Goal: Task Accomplishment & Management: Manage account settings

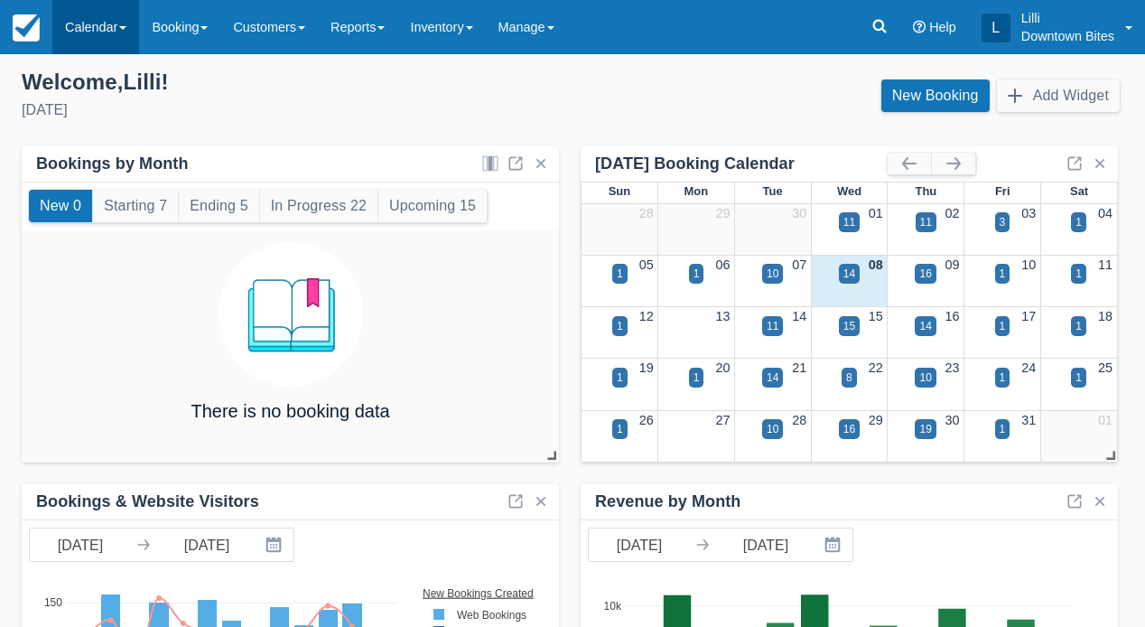
click at [86, 27] on link "Calendar" at bounding box center [95, 27] width 87 height 54
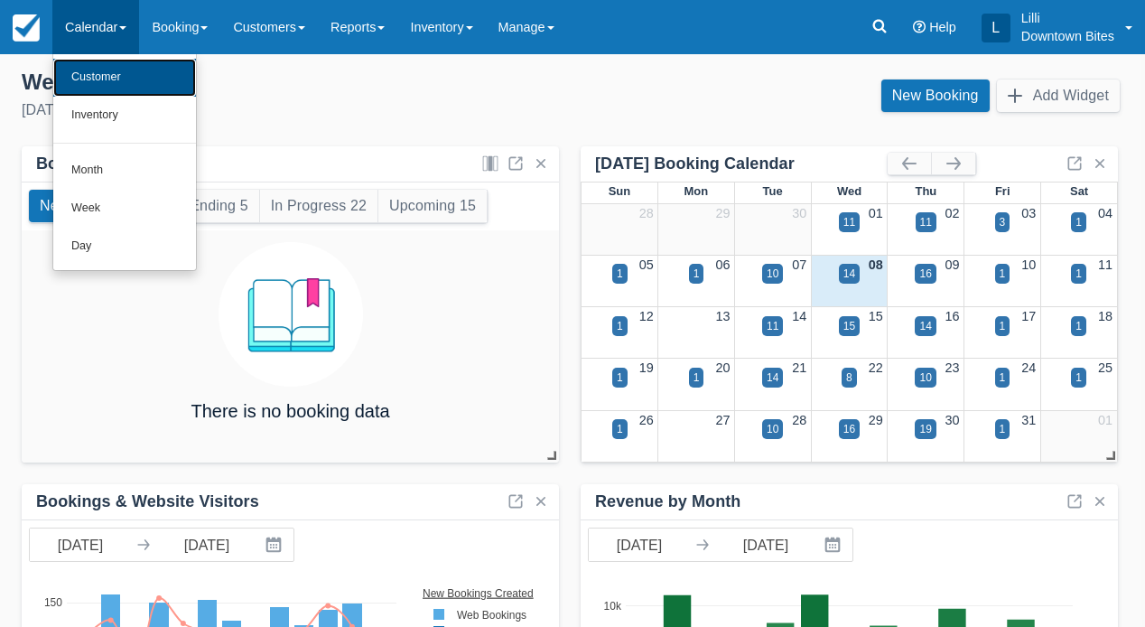
click at [98, 82] on link "Customer" at bounding box center [124, 78] width 143 height 38
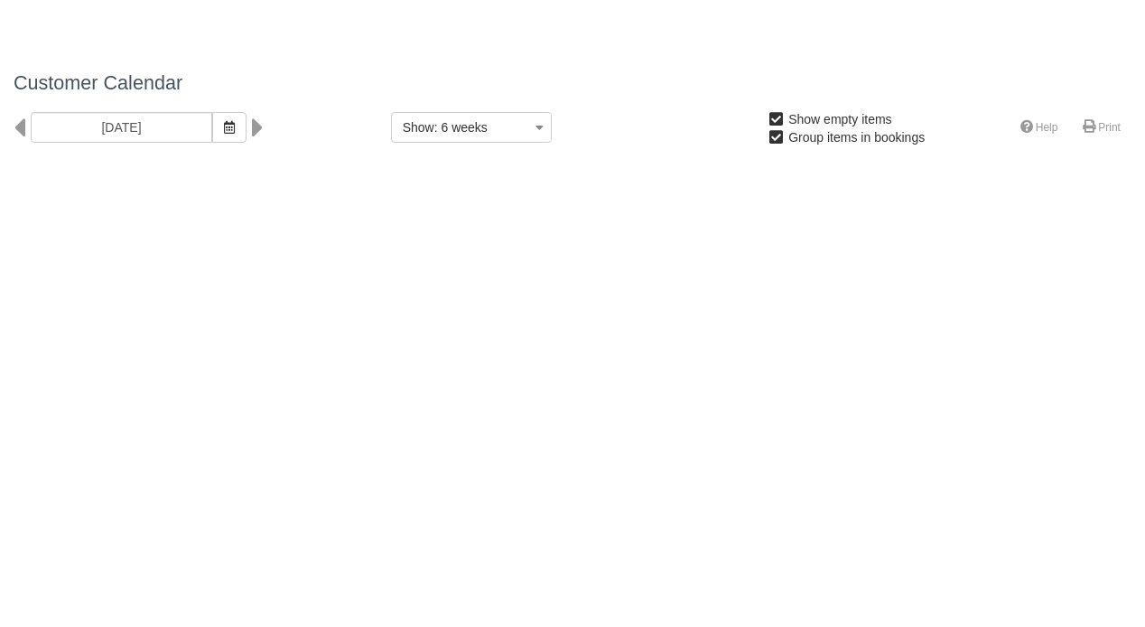
select select
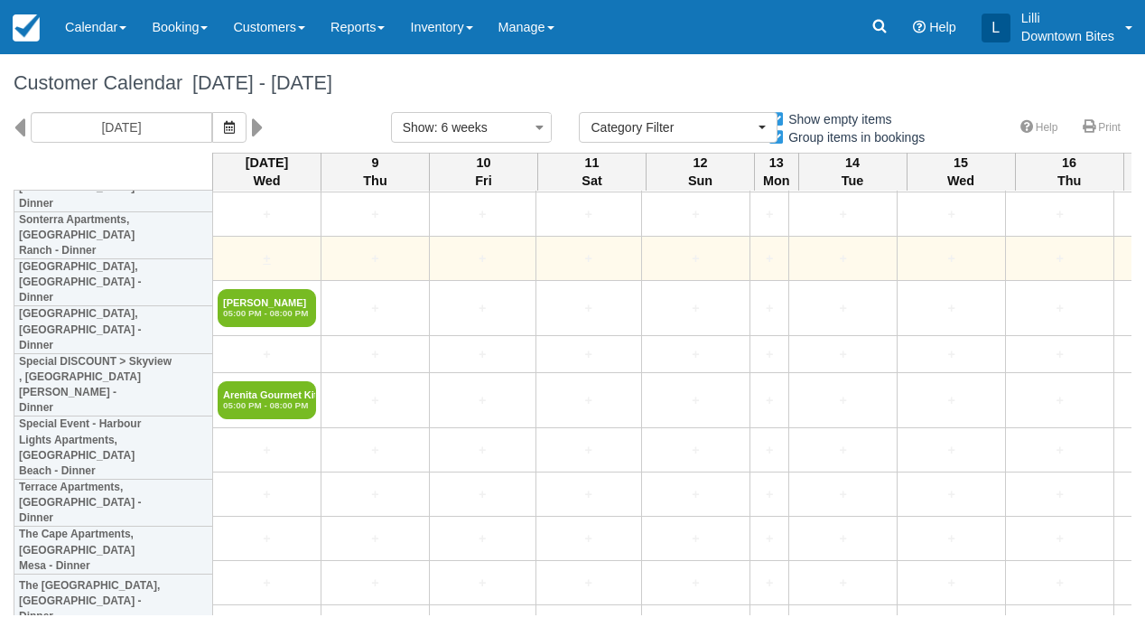
scroll to position [4598, 0]
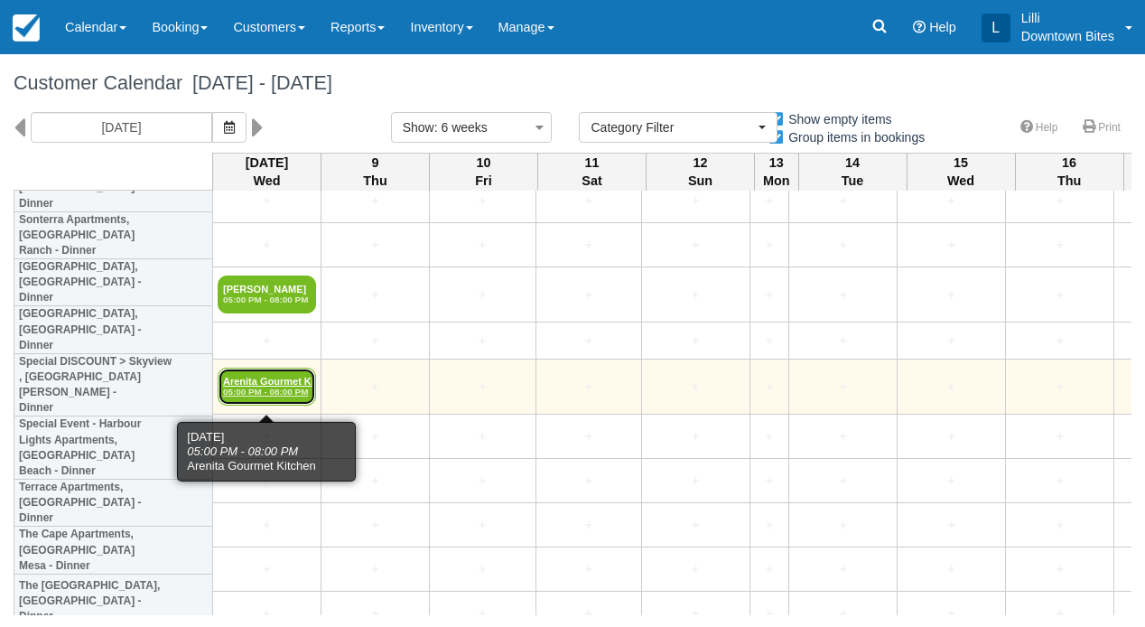
click at [252, 389] on em "05:00 PM - 08:00 PM" at bounding box center [267, 392] width 88 height 11
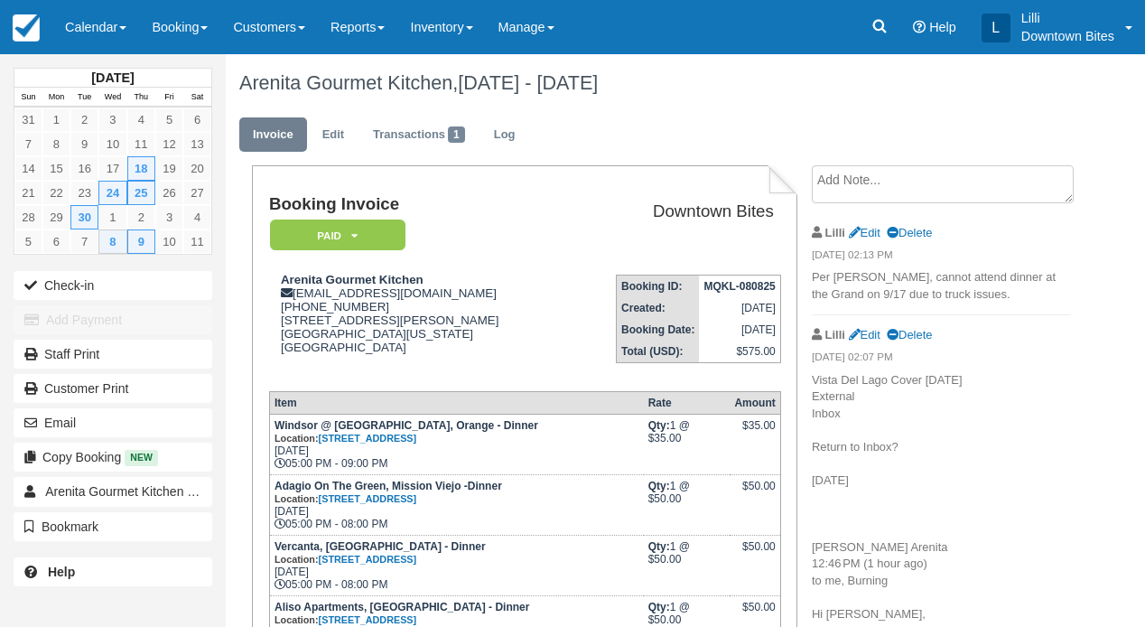
click at [843, 191] on textarea at bounding box center [943, 184] width 262 height 38
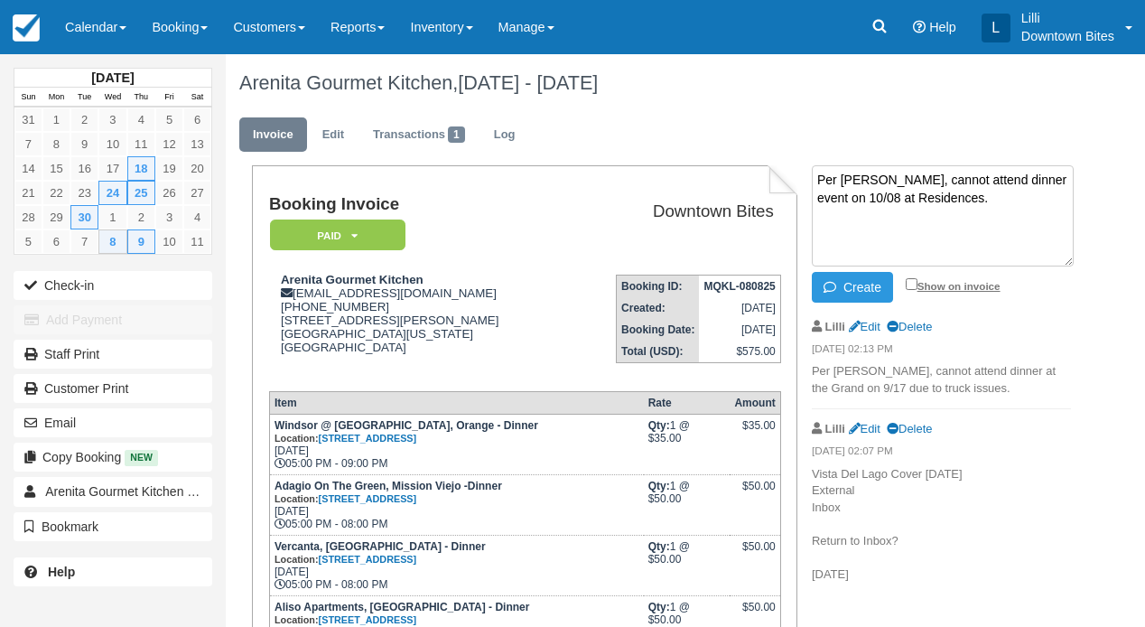
type textarea "Per Liz, cannot attend dinner event on 10/08 at Residences."
click at [910, 289] on input "Show on invoice" at bounding box center [912, 284] width 12 height 12
checkbox input "true"
click at [869, 278] on button "Create" at bounding box center [852, 287] width 81 height 31
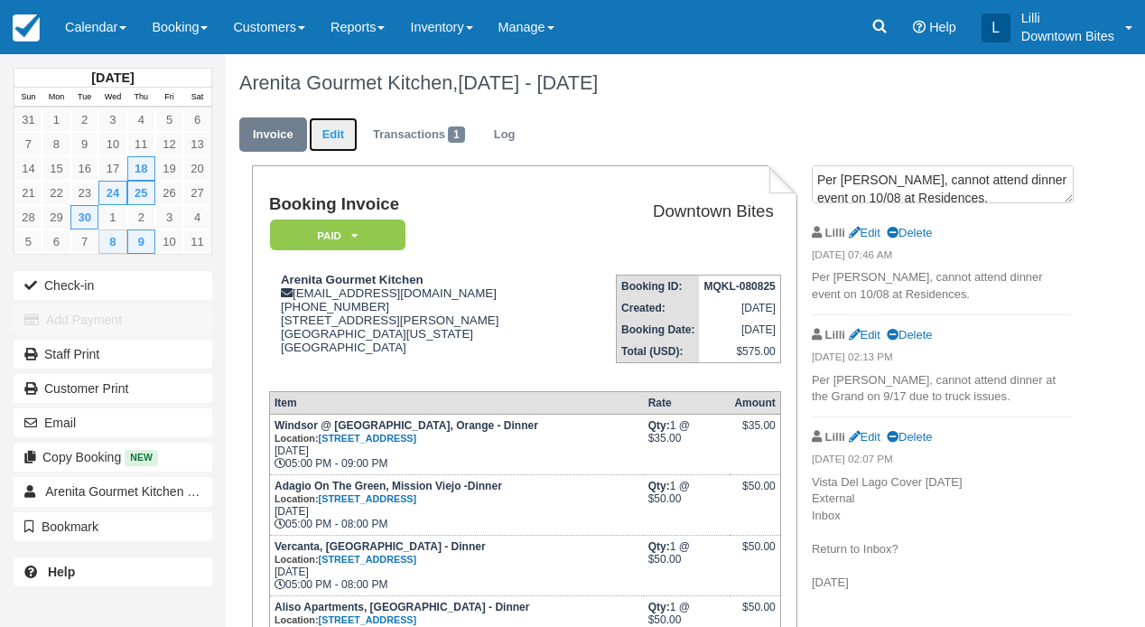
click at [343, 140] on link "Edit" at bounding box center [333, 134] width 49 height 35
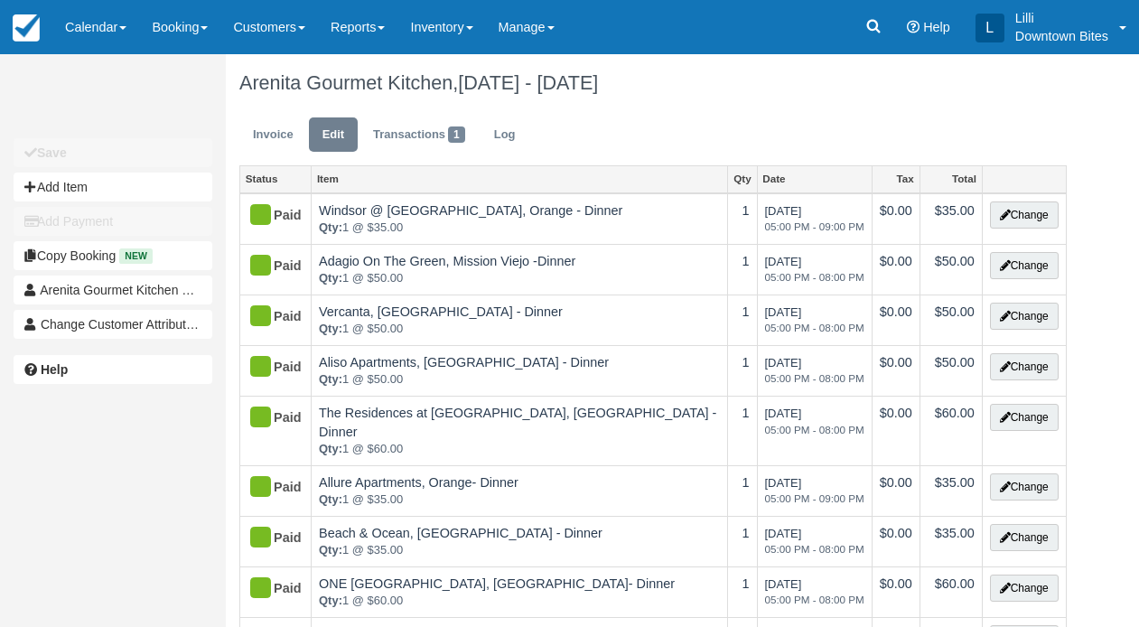
type input "(949) 656-6307"
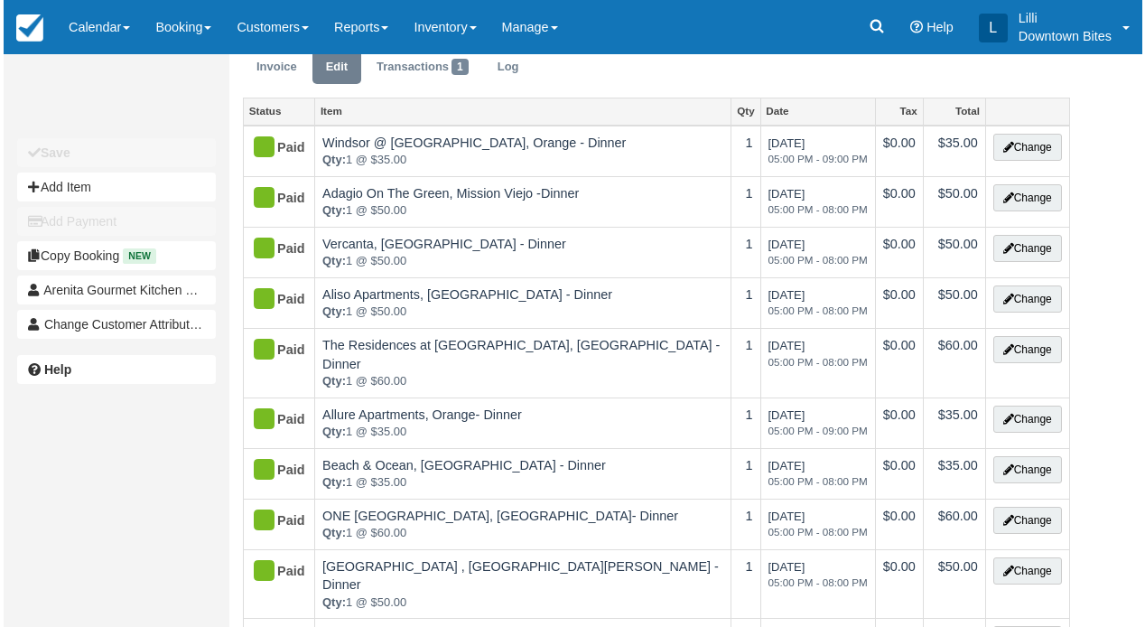
scroll to position [96, 0]
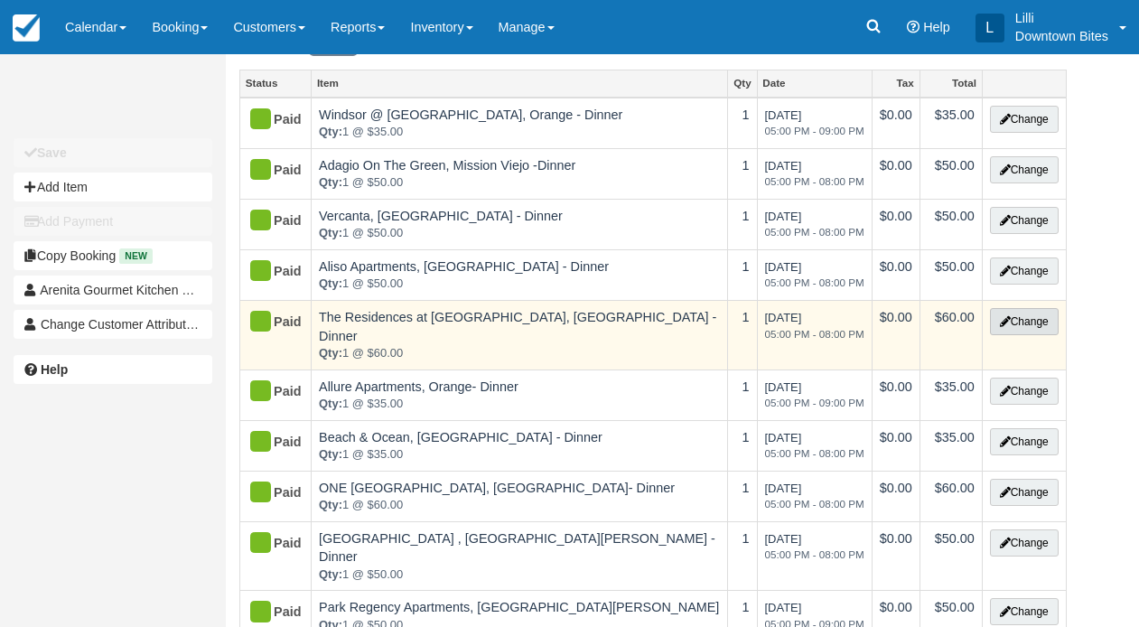
click at [1037, 335] on button "Change" at bounding box center [1024, 321] width 69 height 27
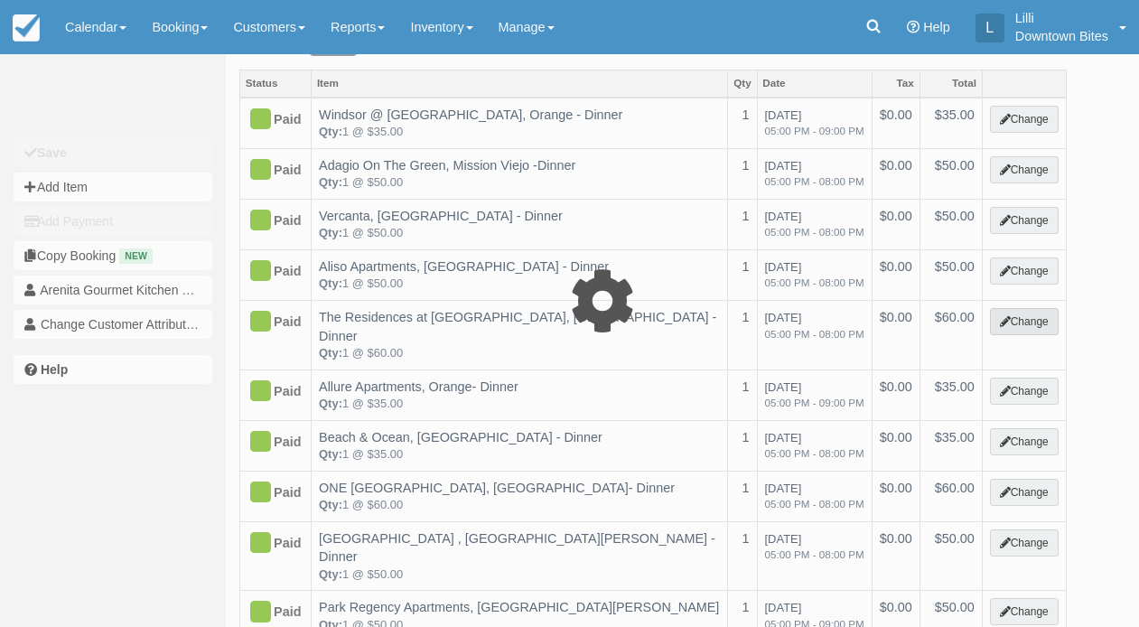
type input "60.00"
select select "4"
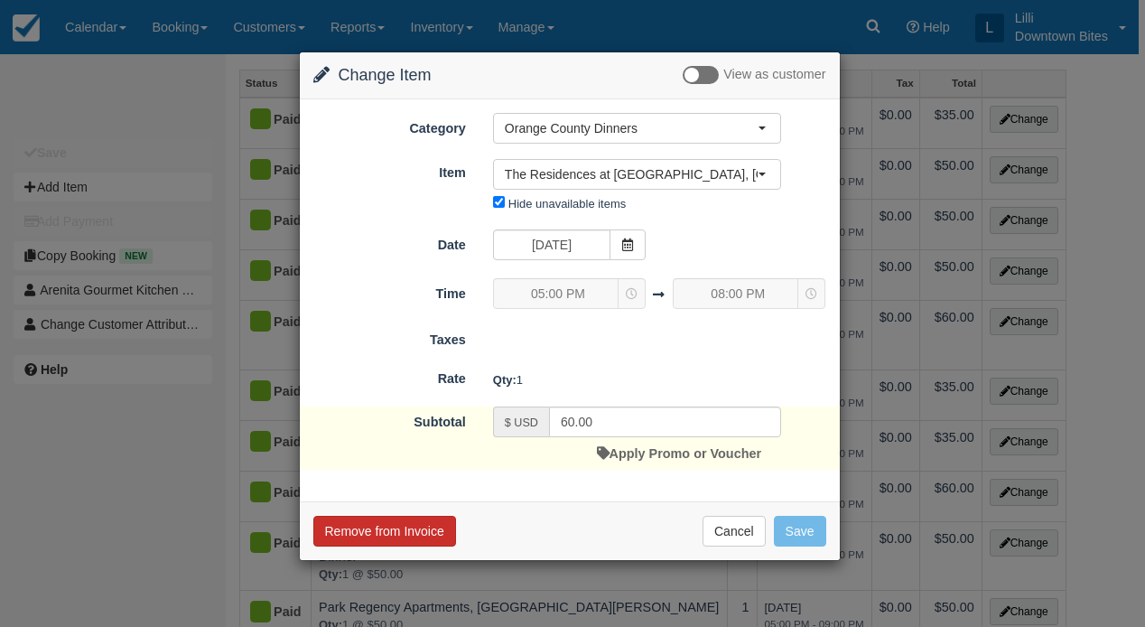
click at [364, 541] on button "Remove from Invoice" at bounding box center [384, 531] width 143 height 31
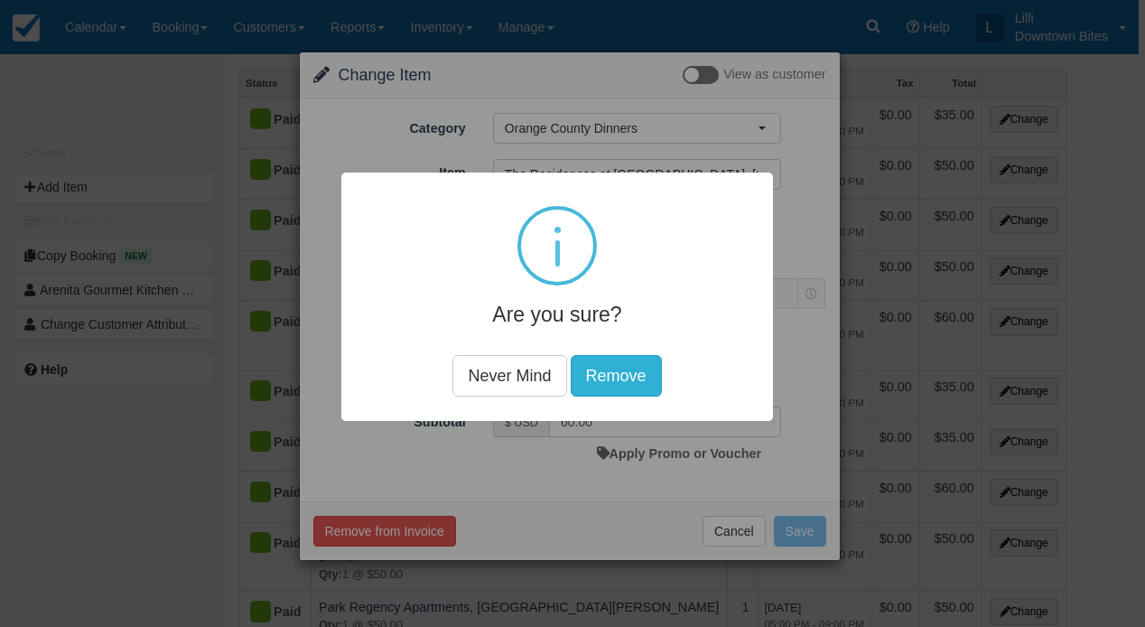
click at [630, 382] on button "Remove" at bounding box center [616, 376] width 91 height 42
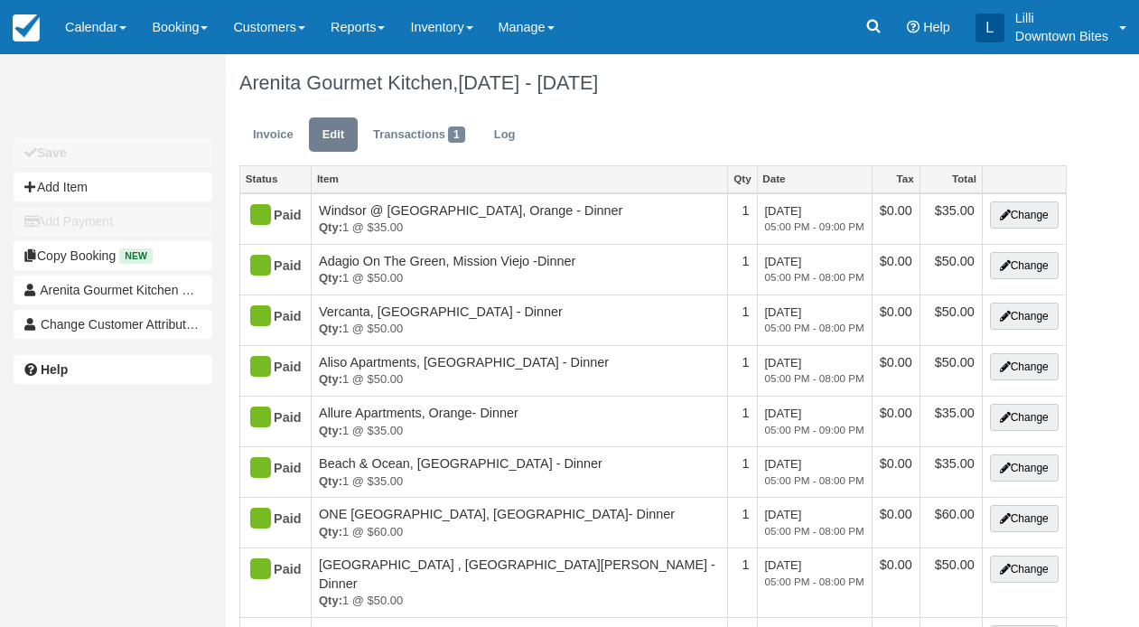
type input "[PHONE_NUMBER]"
click at [283, 33] on link "Customers" at bounding box center [269, 27] width 98 height 54
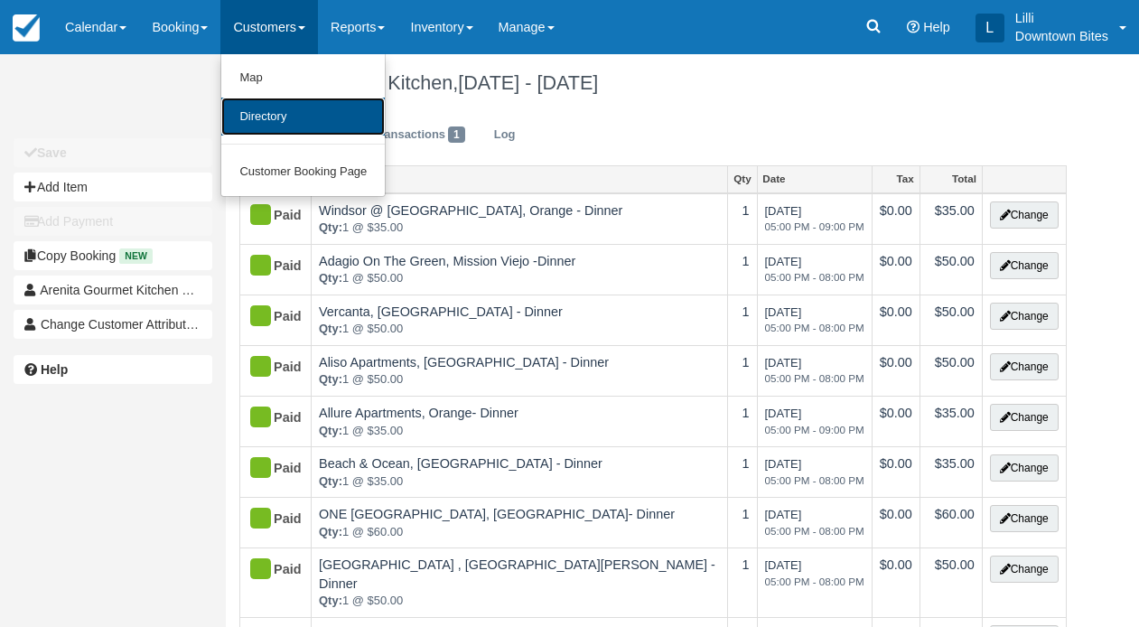
click at [290, 116] on link "Directory" at bounding box center [302, 117] width 163 height 39
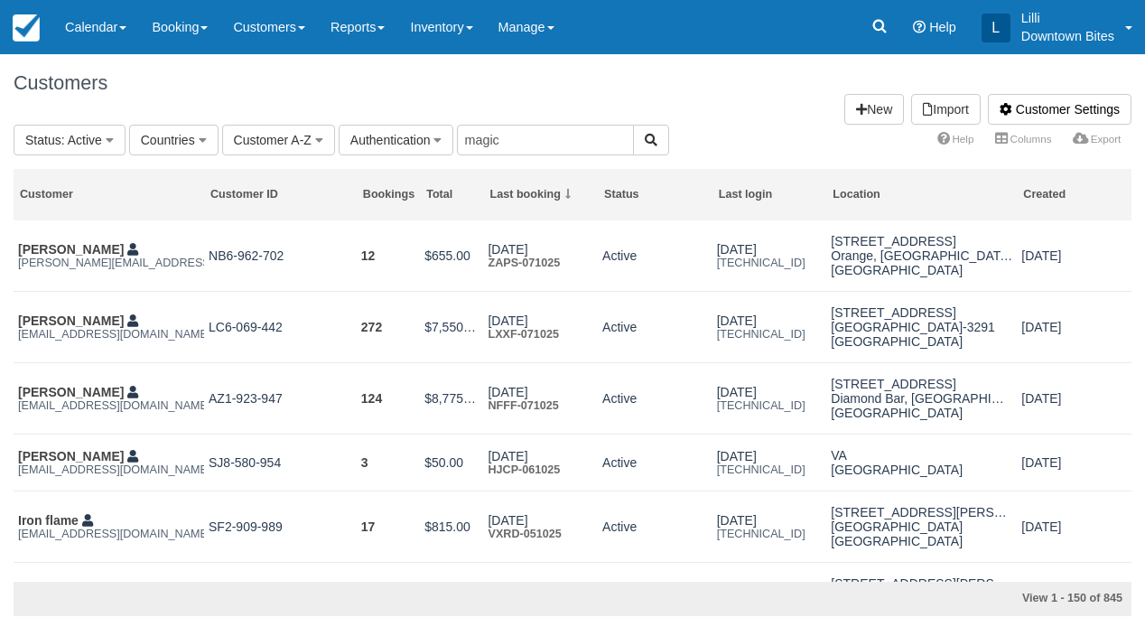
type input "magic"
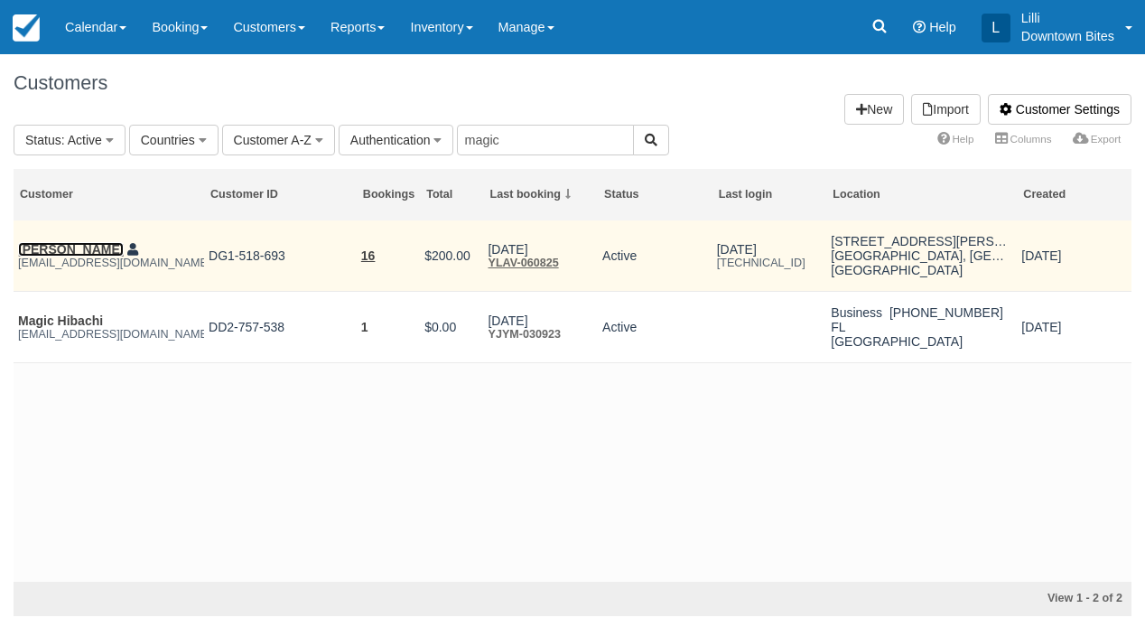
click at [91, 256] on link "[PERSON_NAME]" at bounding box center [71, 249] width 106 height 14
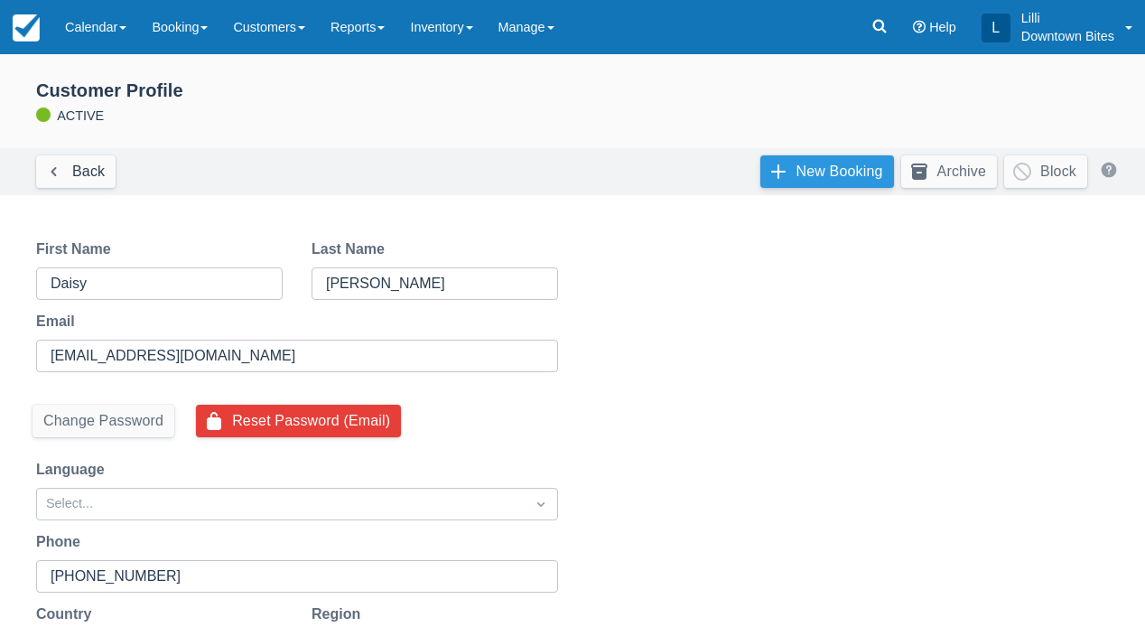
click at [807, 180] on link "New Booking" at bounding box center [828, 171] width 134 height 33
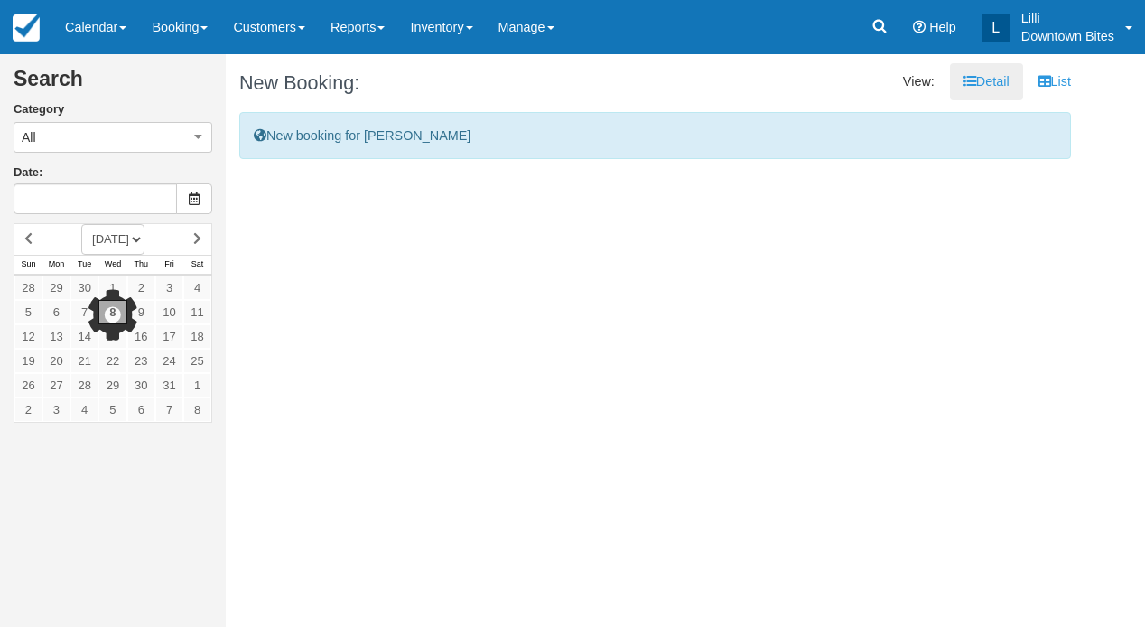
type input "10/08/25"
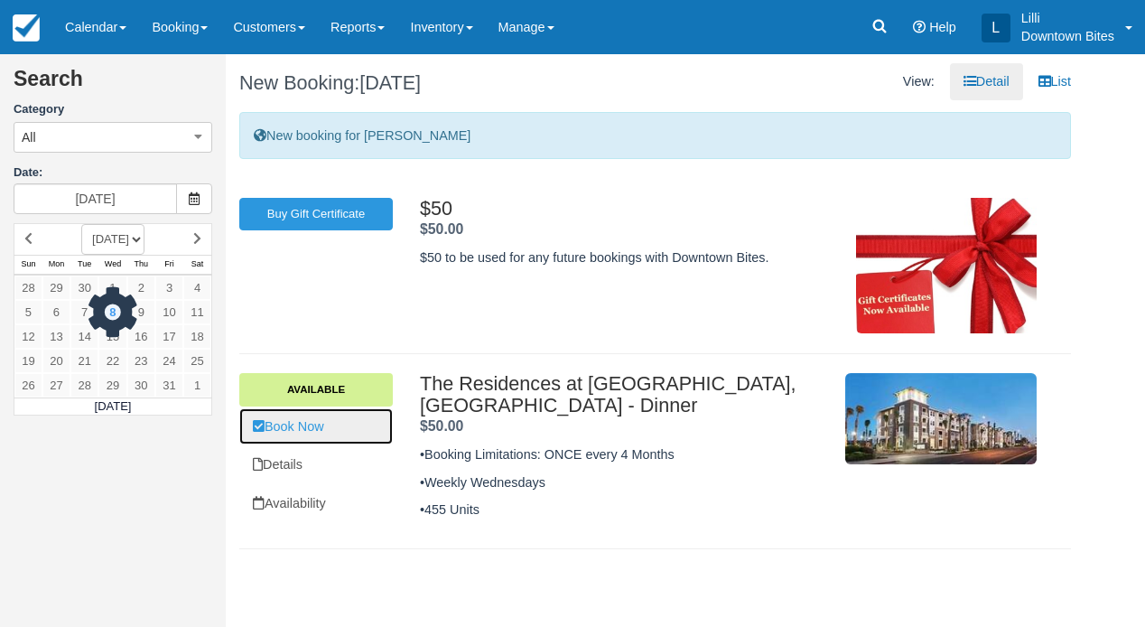
click at [308, 440] on link "Book Now" at bounding box center [316, 426] width 154 height 37
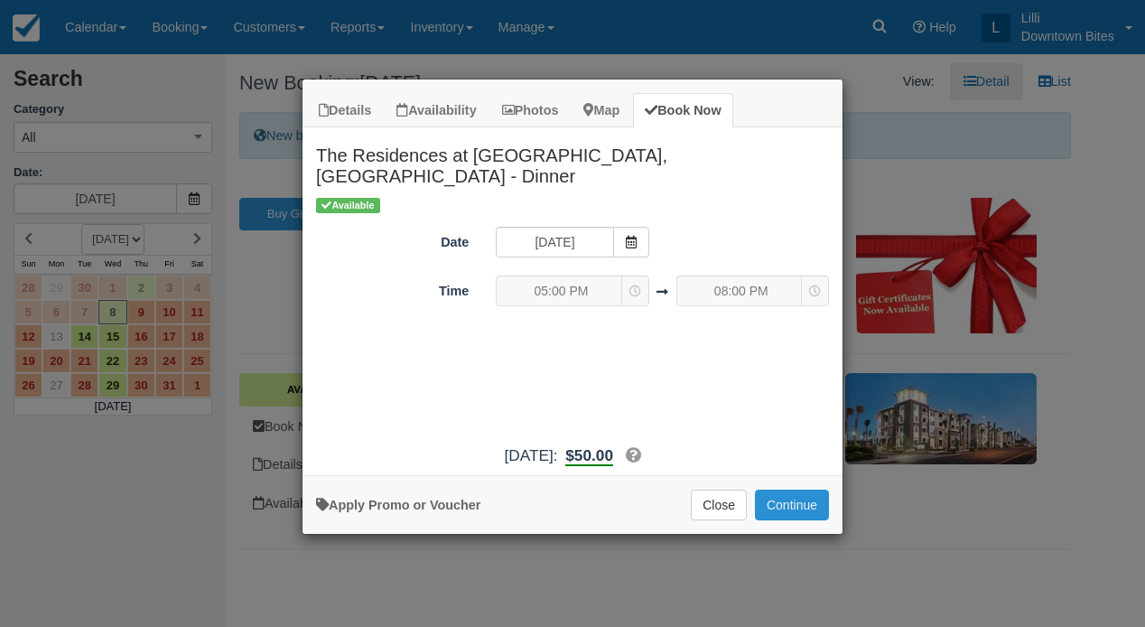
click at [789, 520] on button "Continue" at bounding box center [792, 505] width 74 height 31
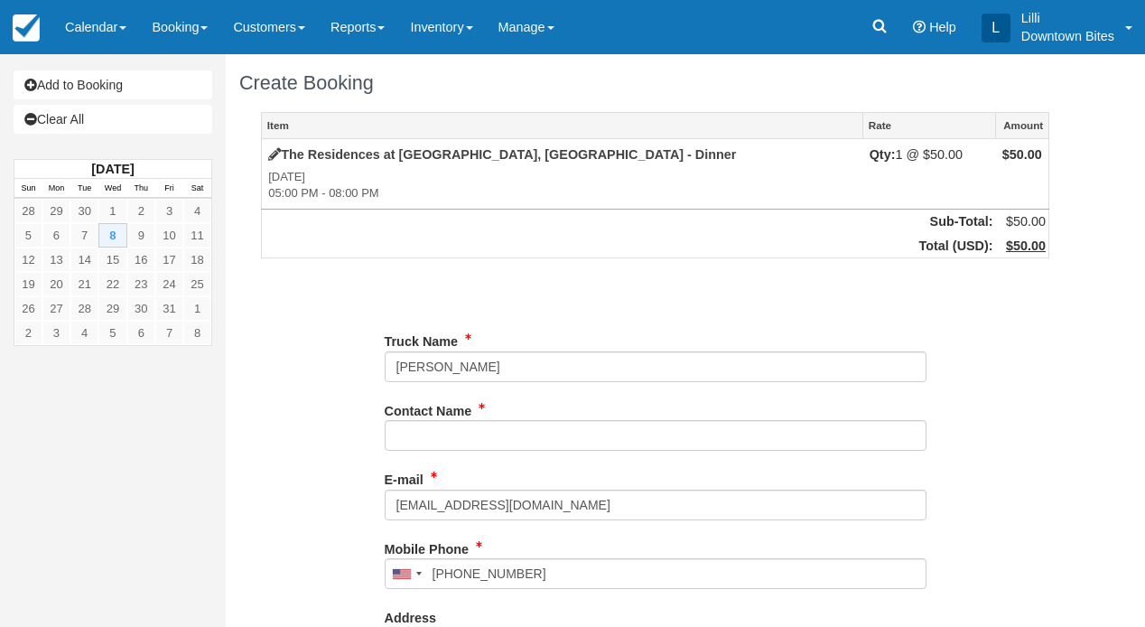
type input "[PHONE_NUMBER]"
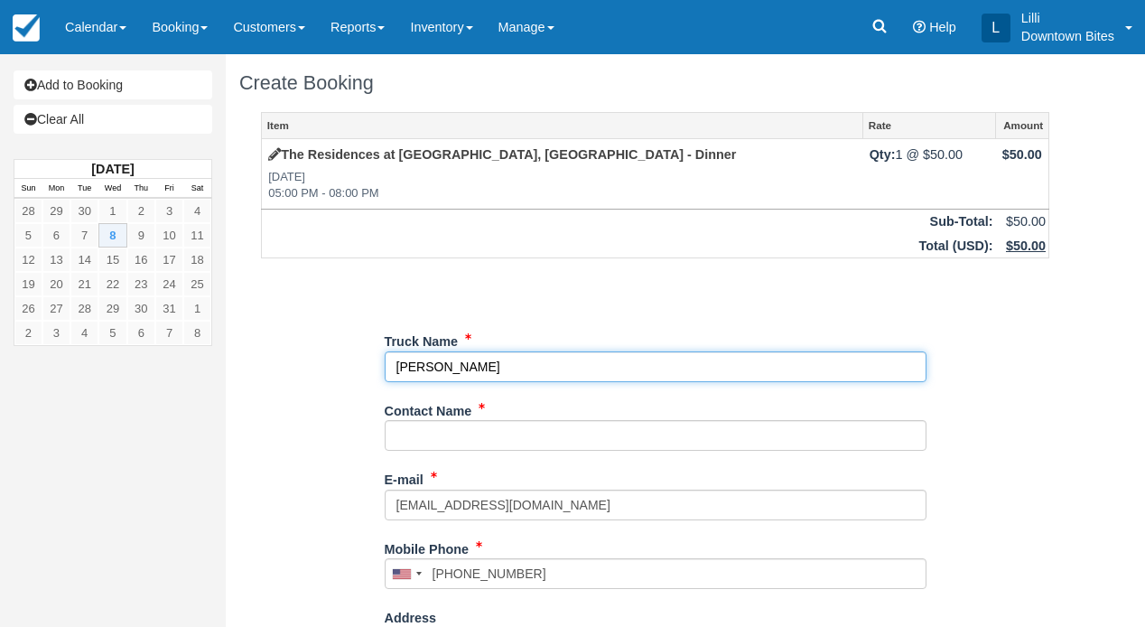
drag, startPoint x: 500, startPoint y: 393, endPoint x: 364, endPoint y: 393, distance: 136.4
click at [364, 393] on div "Item Rate Amount The Residences at Pacific City, Huntington Beach - Dinner Wed …" at bounding box center [655, 574] width 832 height 924
type input "Magic Hibachi"
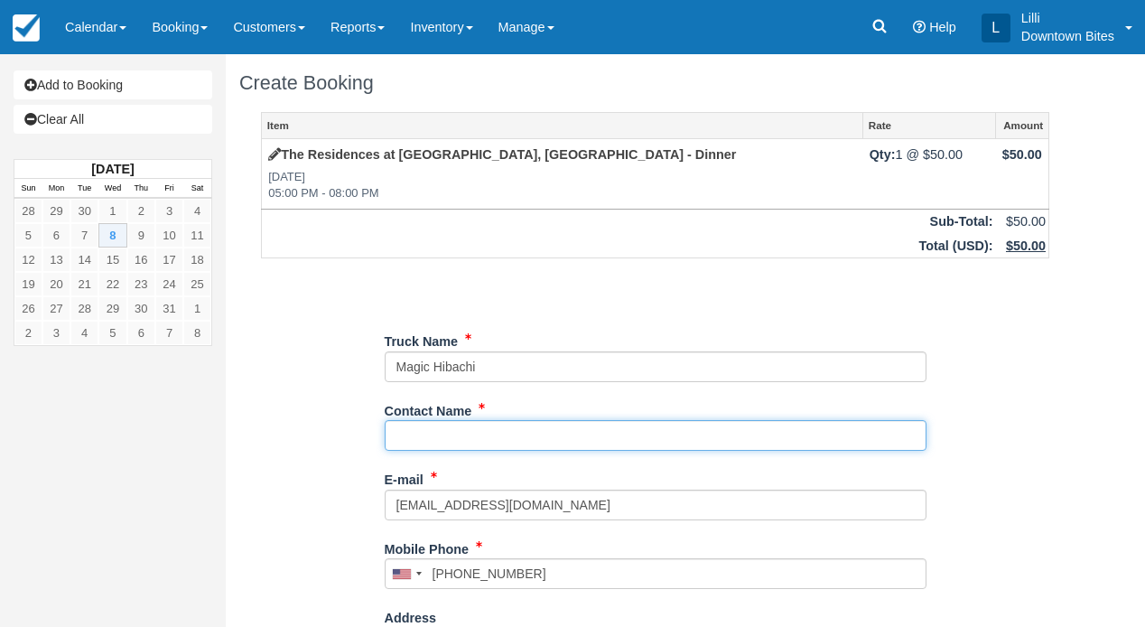
paste input "[PERSON_NAME]"
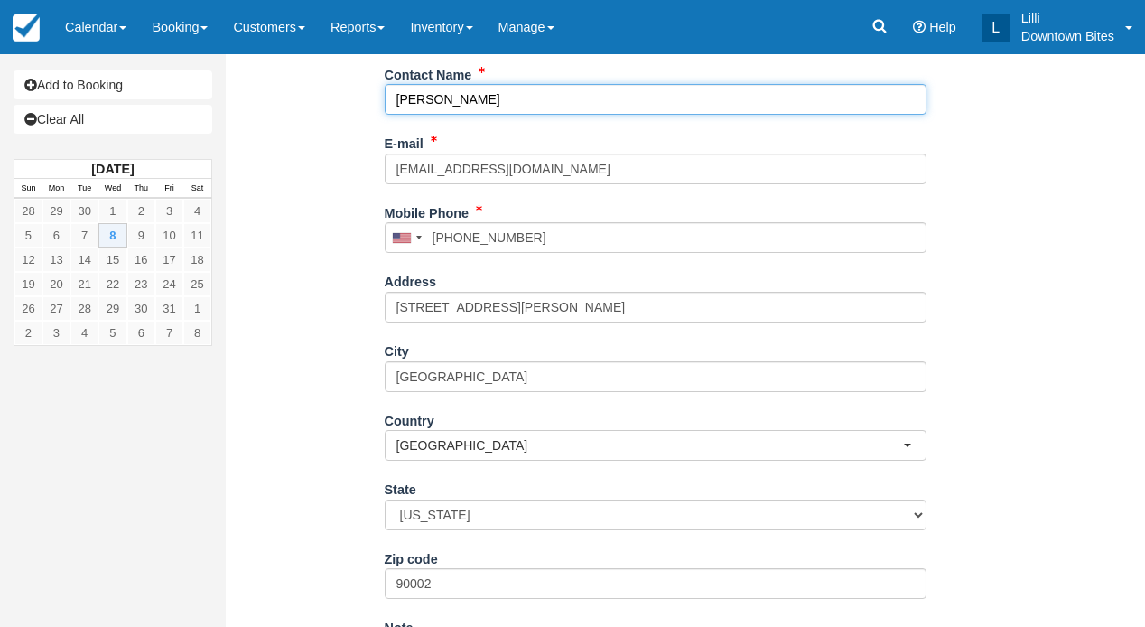
scroll to position [496, 0]
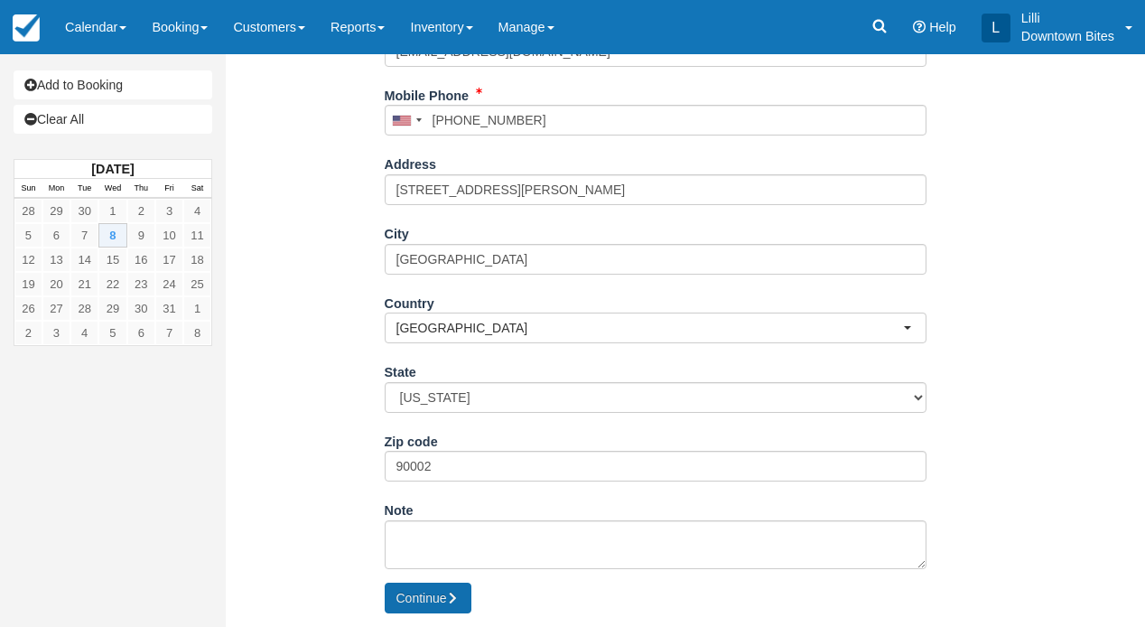
type input "[PERSON_NAME]"
click at [433, 593] on button "Continue" at bounding box center [428, 598] width 87 height 31
type input "[PHONE_NUMBER]"
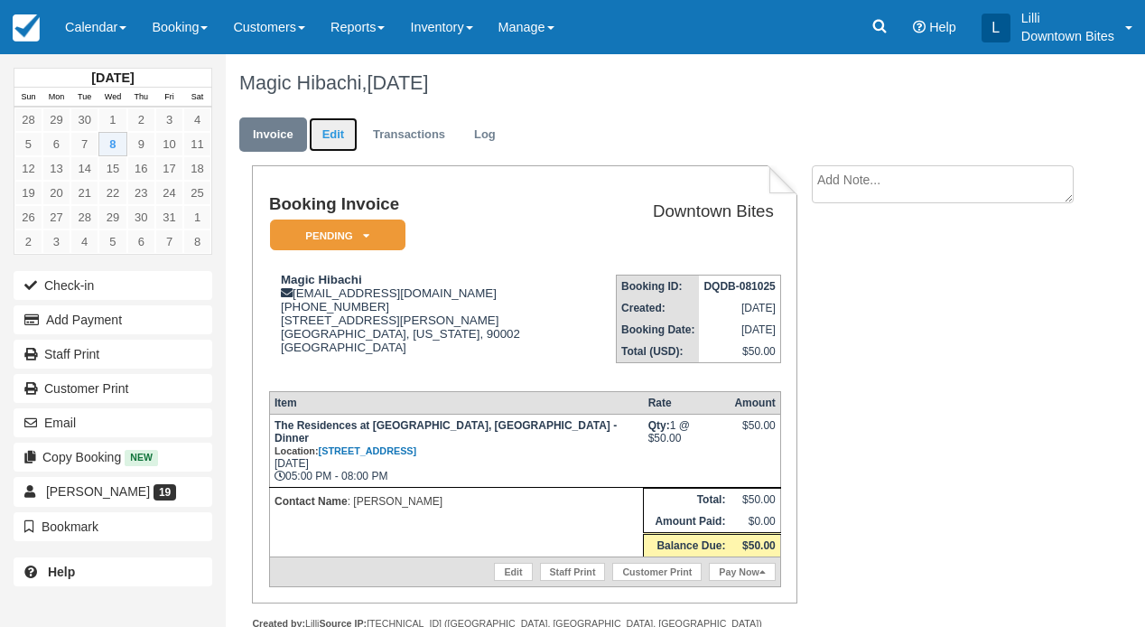
click at [344, 135] on link "Edit" at bounding box center [333, 134] width 49 height 35
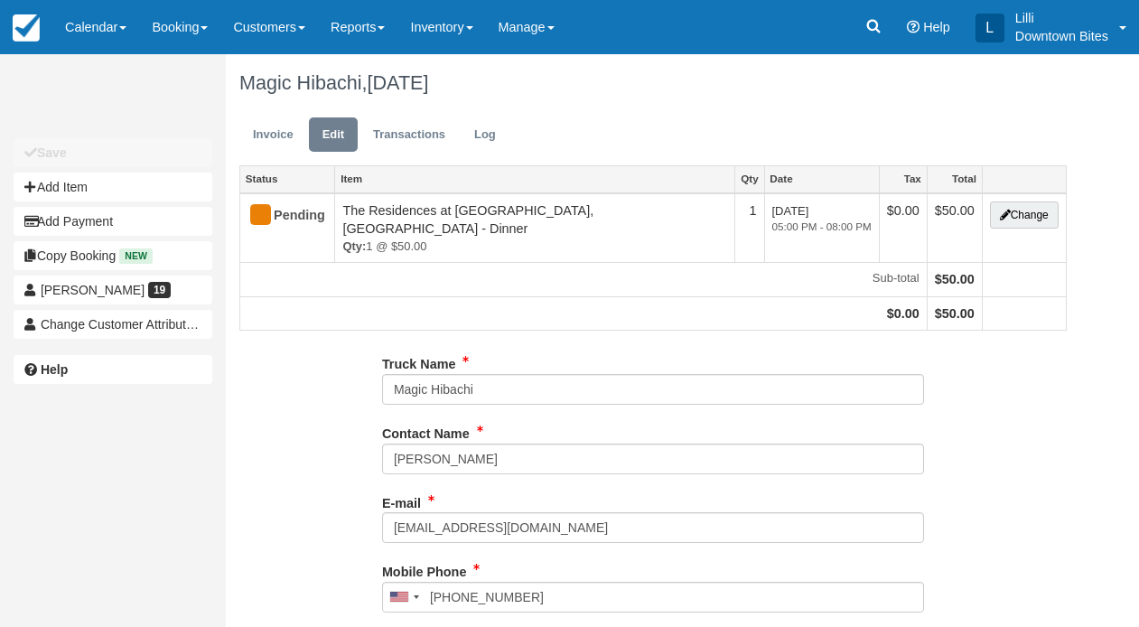
type input "[PHONE_NUMBER]"
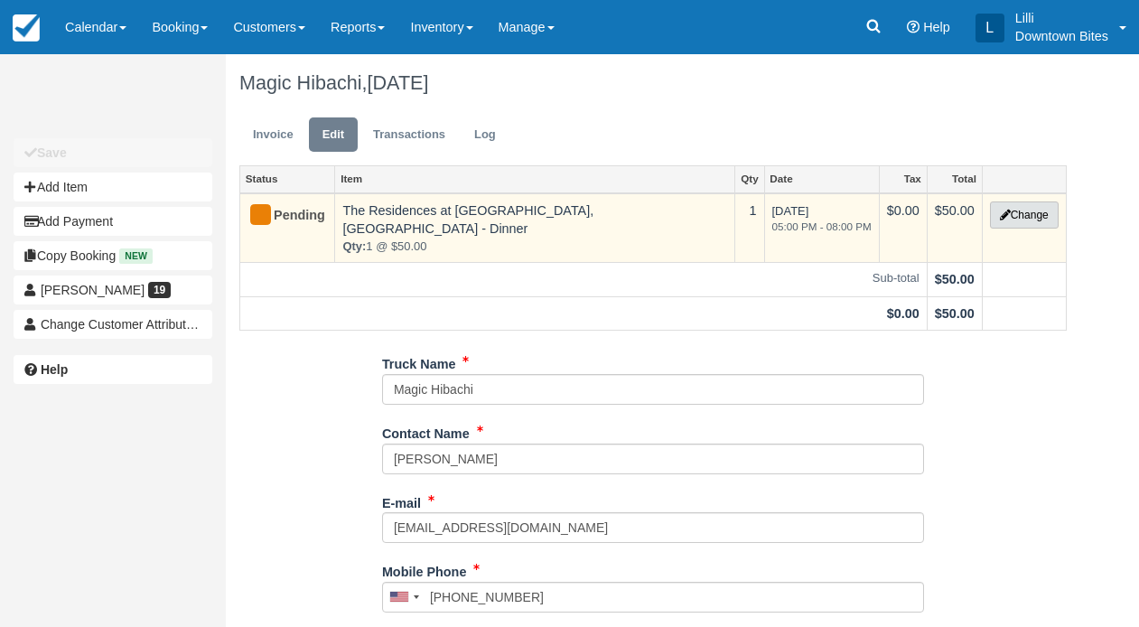
click at [1032, 217] on button "Change" at bounding box center [1024, 214] width 69 height 27
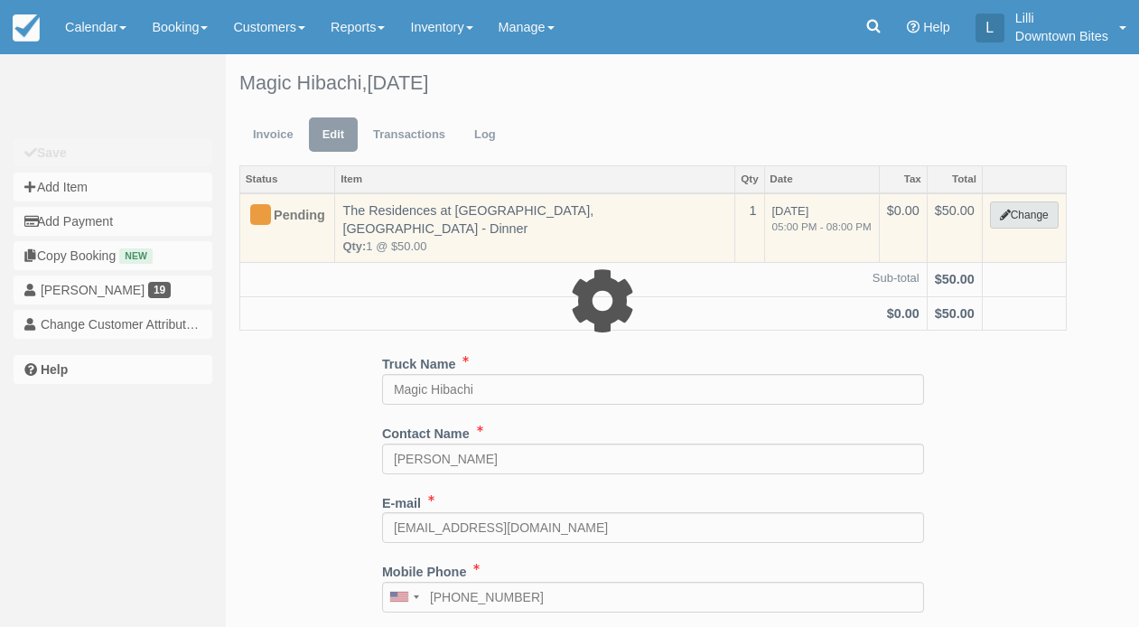
type input "50.00"
select select "4"
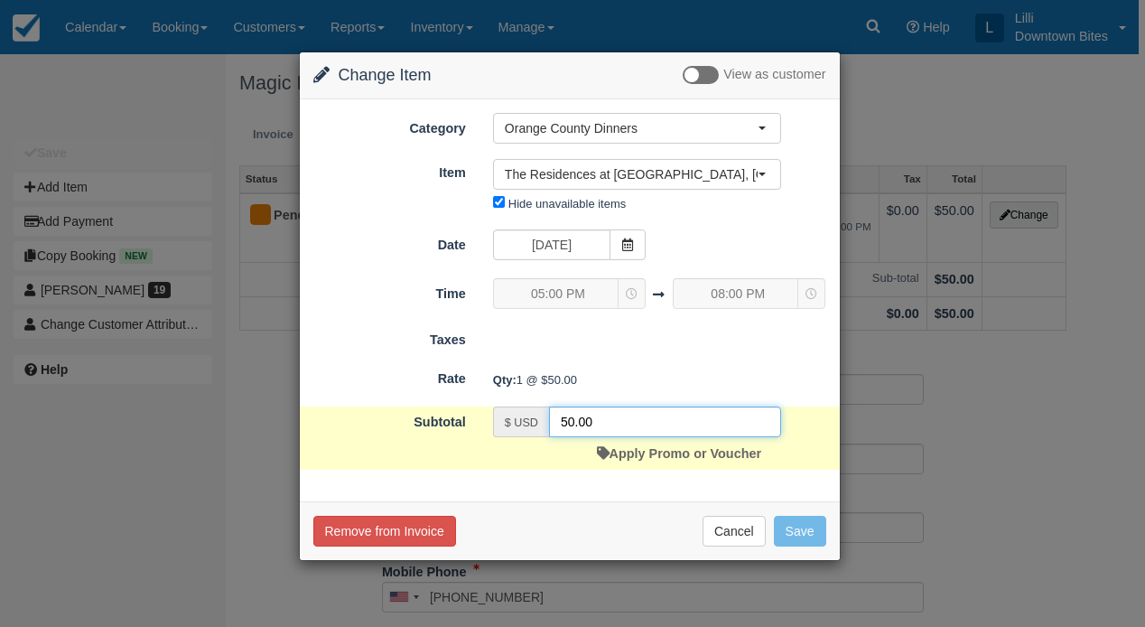
click at [570, 433] on input "50.00" at bounding box center [665, 421] width 232 height 31
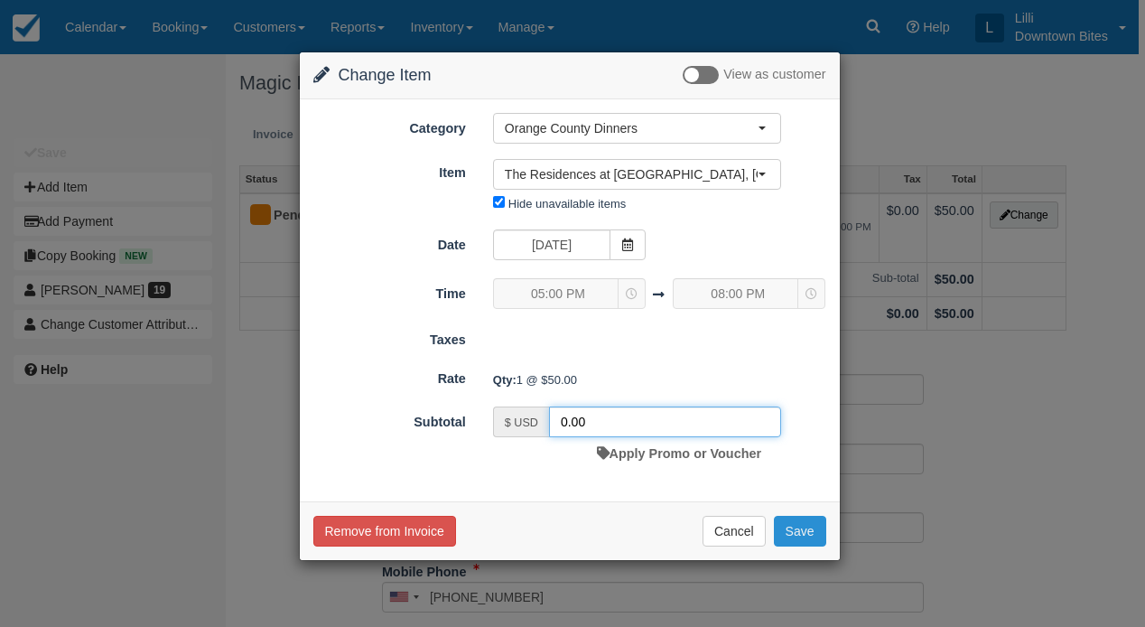
type input "0.00"
click at [808, 545] on button "Save" at bounding box center [800, 531] width 52 height 31
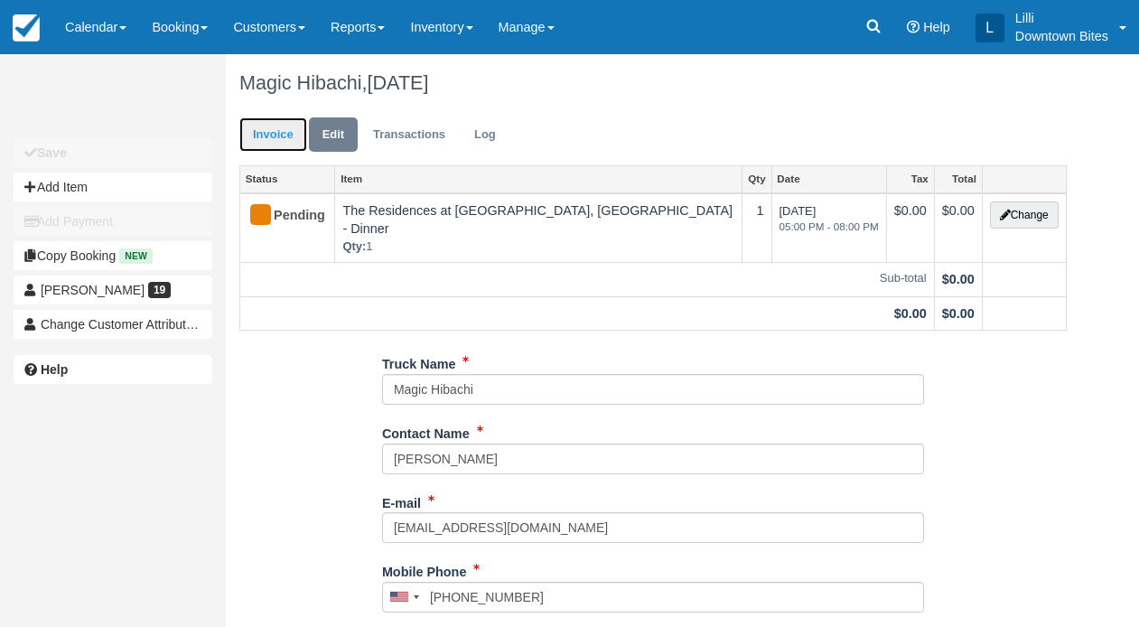
click at [268, 143] on link "Invoice" at bounding box center [273, 134] width 68 height 35
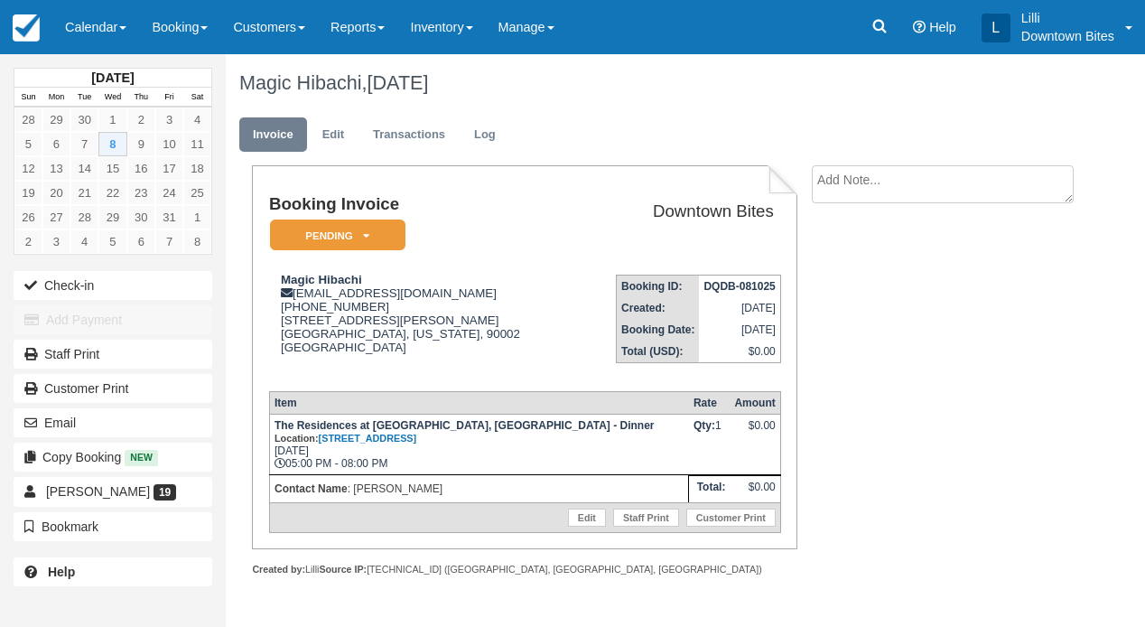
click at [871, 199] on textarea at bounding box center [943, 184] width 262 height 38
click at [369, 237] on icon at bounding box center [366, 235] width 6 height 11
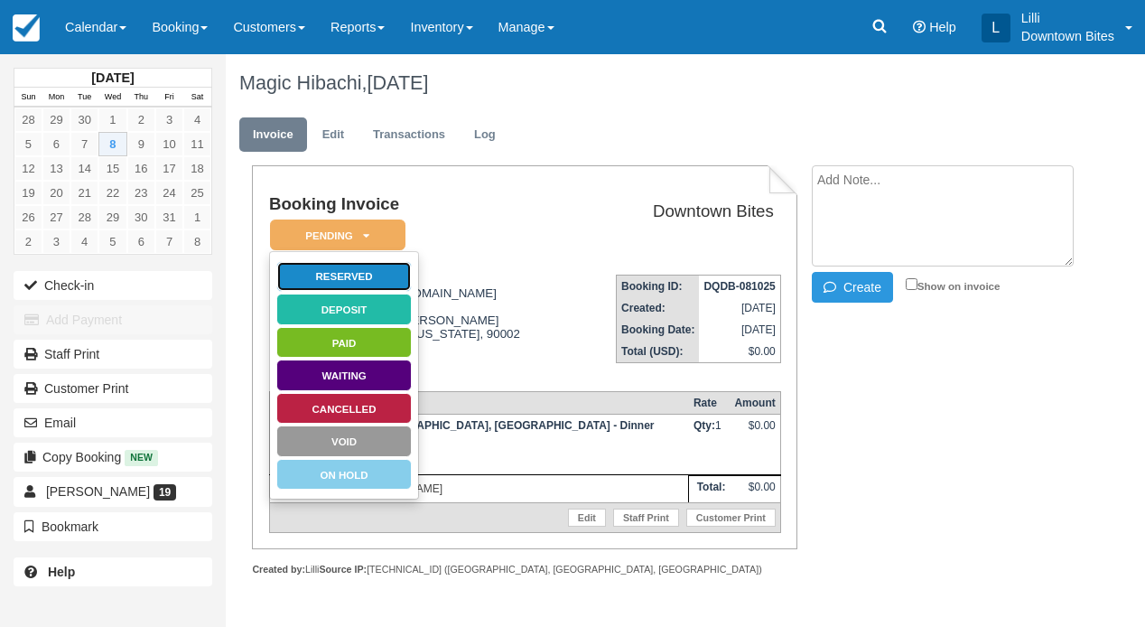
click at [377, 282] on link "Reserved" at bounding box center [343, 277] width 135 height 32
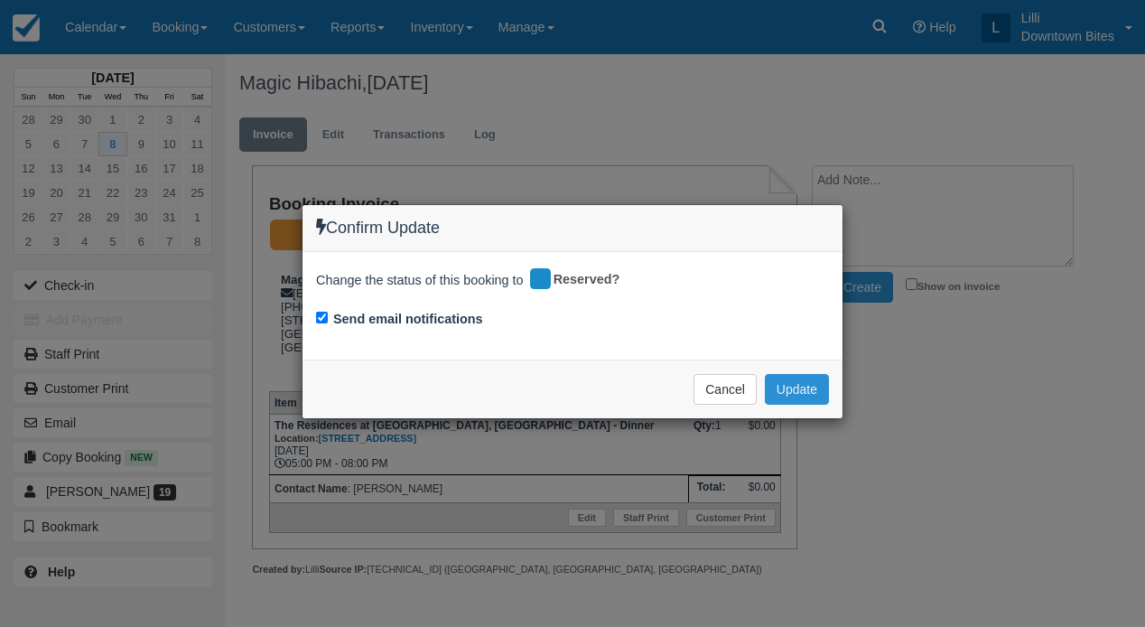
click at [787, 402] on button "Update" at bounding box center [797, 389] width 64 height 31
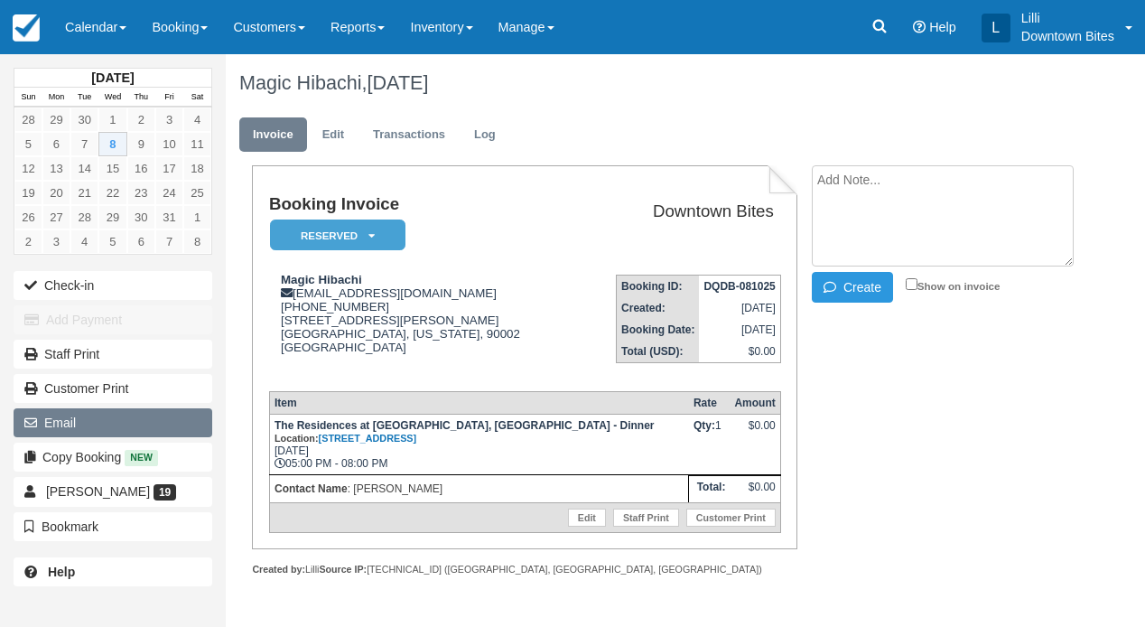
click at [96, 429] on button "Email" at bounding box center [113, 422] width 199 height 29
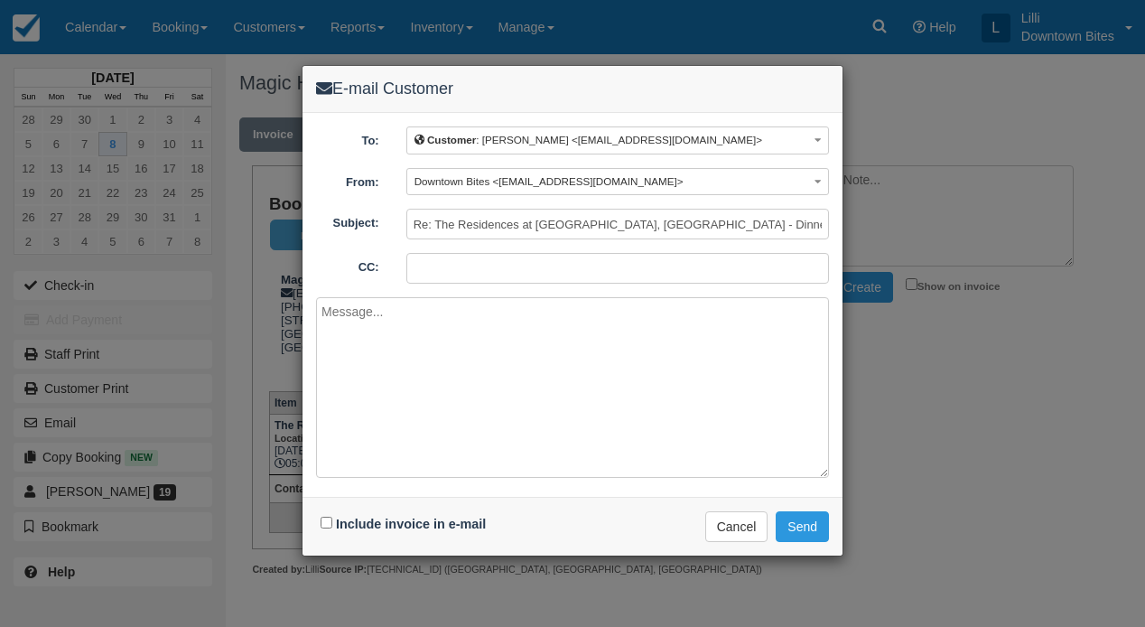
click at [529, 271] on input "CC:" at bounding box center [617, 268] width 423 height 31
click at [776, 511] on button "Send" at bounding box center [802, 526] width 53 height 31
click at [498, 269] on input "CC:" at bounding box center [617, 268] width 423 height 31
type input "[EMAIL_ADDRESS][DOMAIN_NAME]"
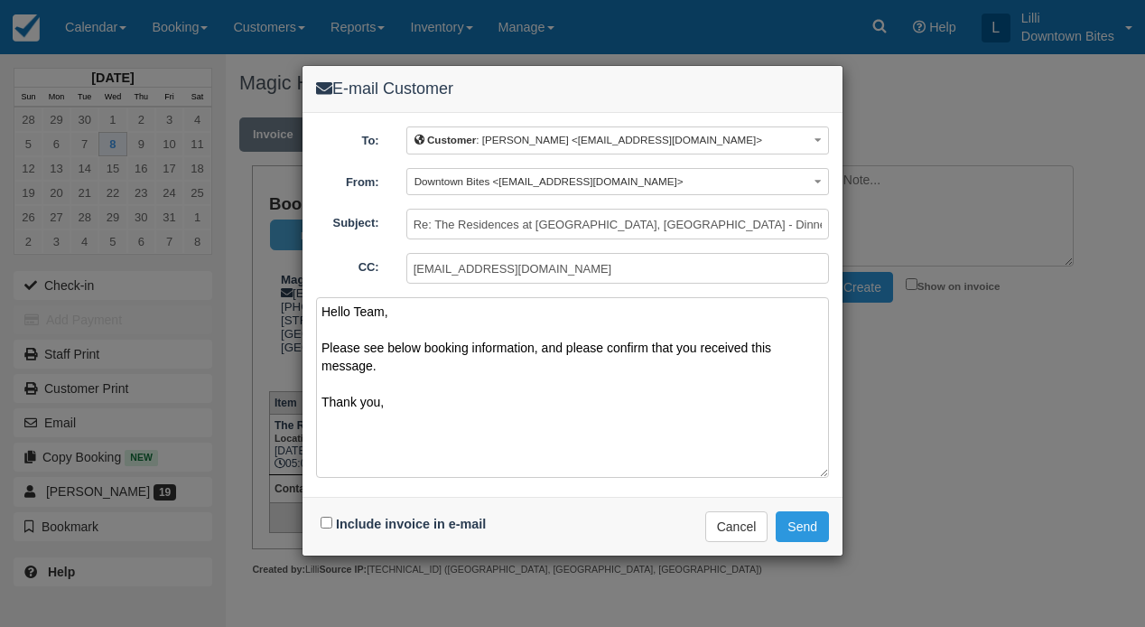
type textarea "Hello Team, Please see below booking information, and please confirm that you r…"
click at [325, 528] on input "Include invoice in e-mail" at bounding box center [327, 523] width 12 height 12
checkbox input "true"
click at [816, 531] on button "Send" at bounding box center [802, 526] width 53 height 31
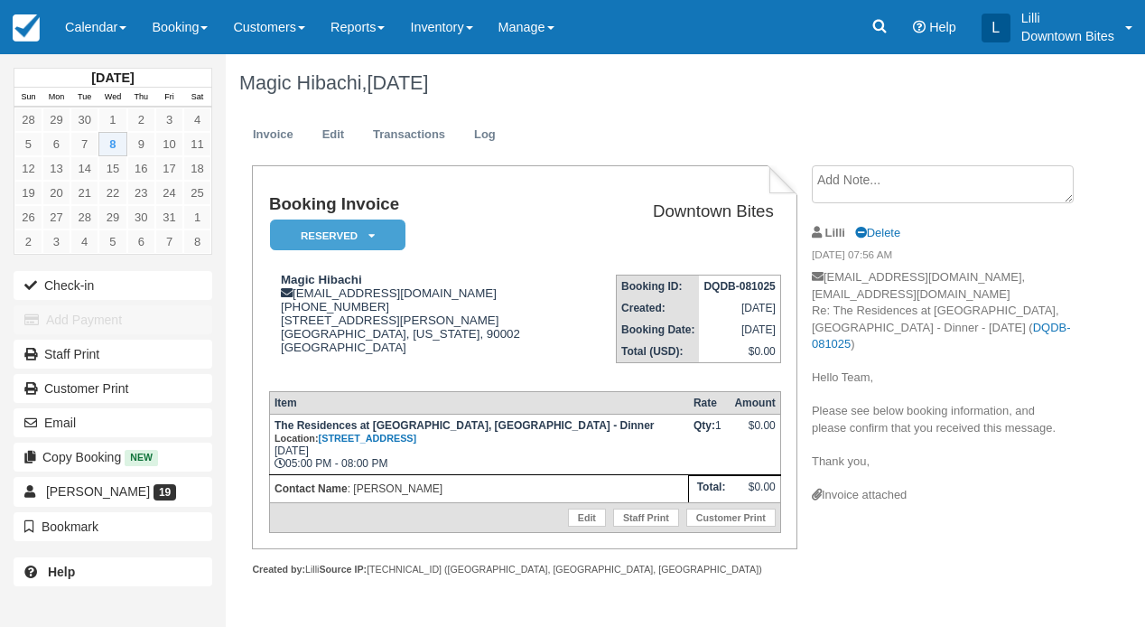
scroll to position [52, 0]
click at [64, 25] on link "Calendar" at bounding box center [95, 27] width 87 height 54
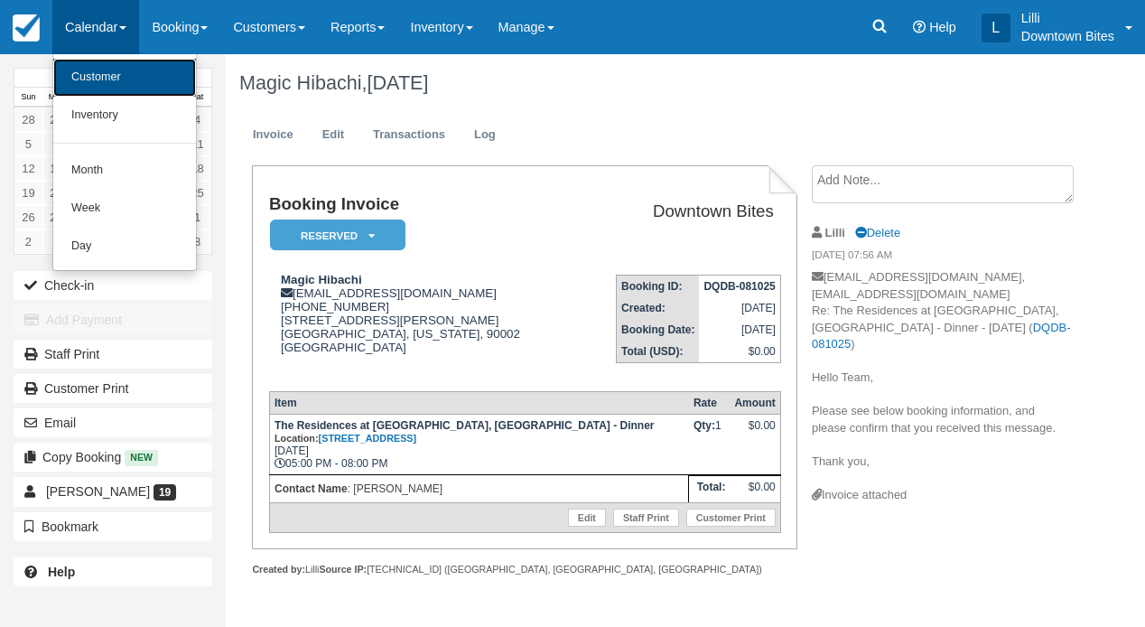
click at [102, 79] on link "Customer" at bounding box center [124, 78] width 143 height 38
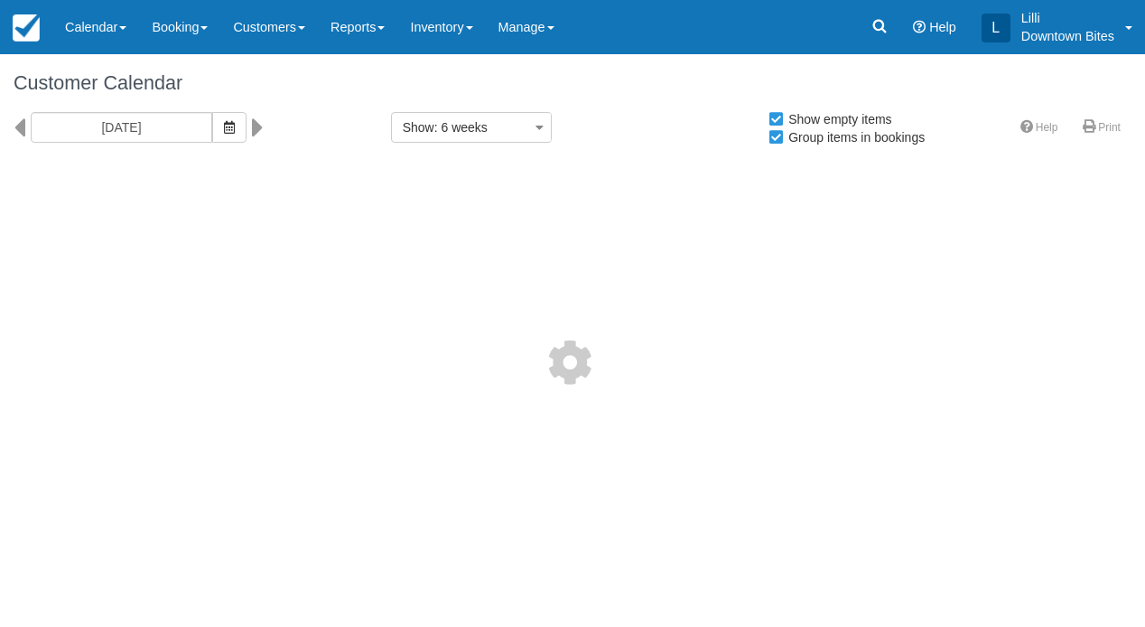
select select
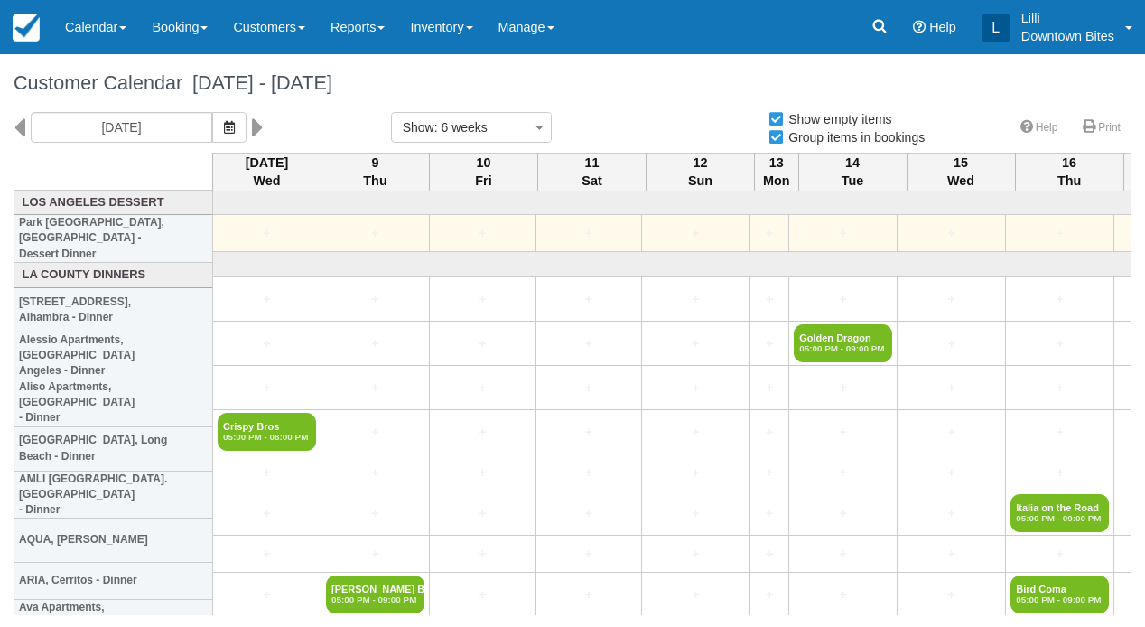
select select
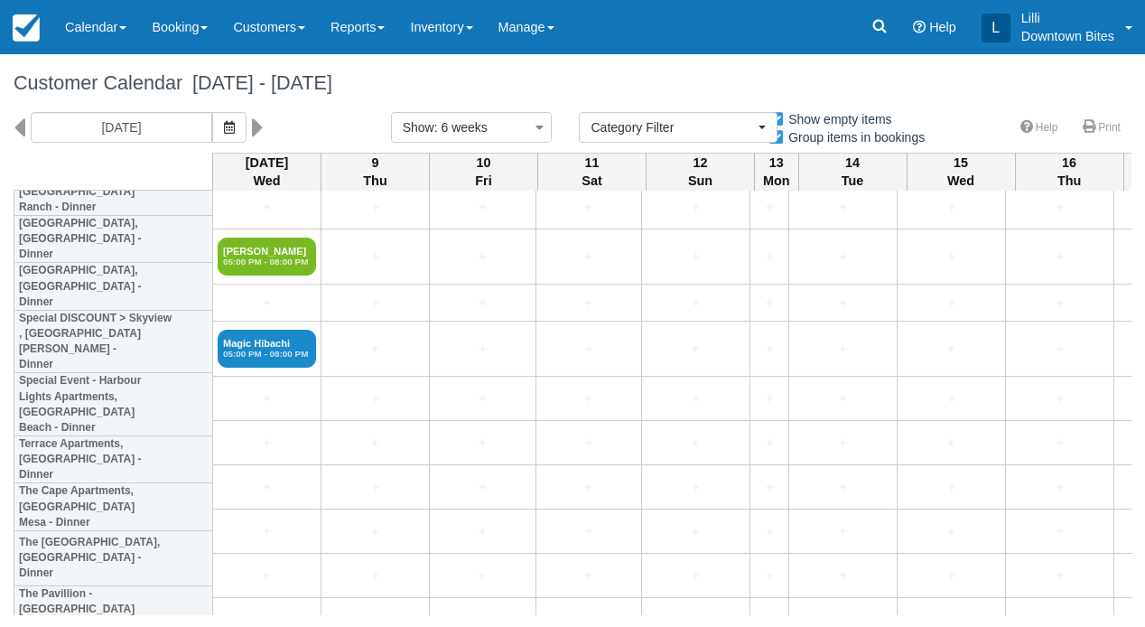
scroll to position [4643, 0]
